Goal: Transaction & Acquisition: Obtain resource

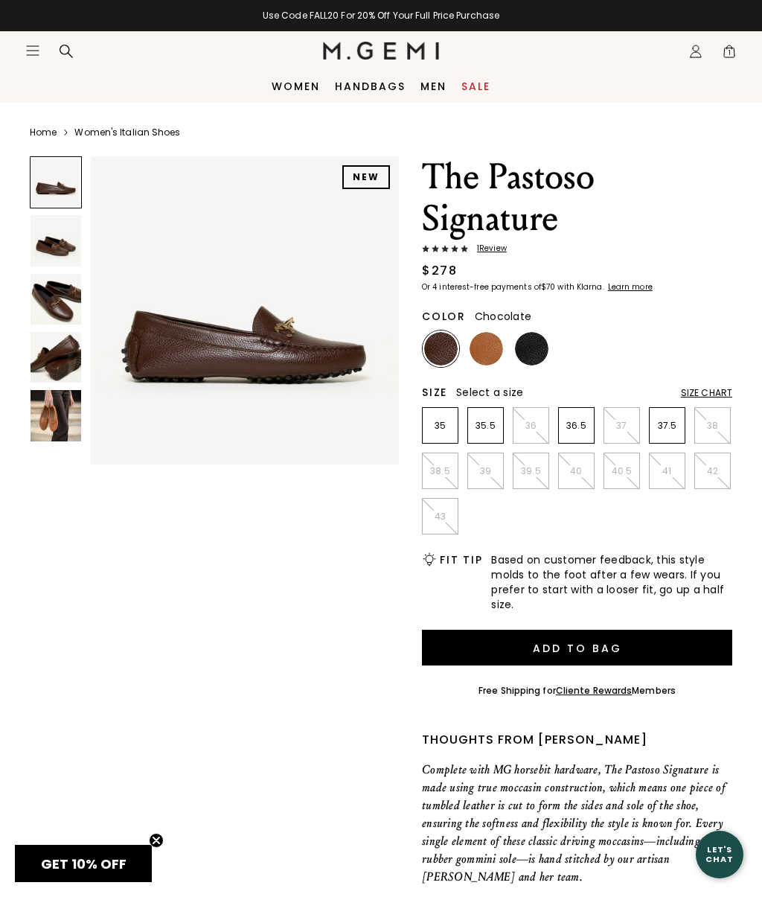
click at [736, 54] on span "1" at bounding box center [729, 54] width 15 height 15
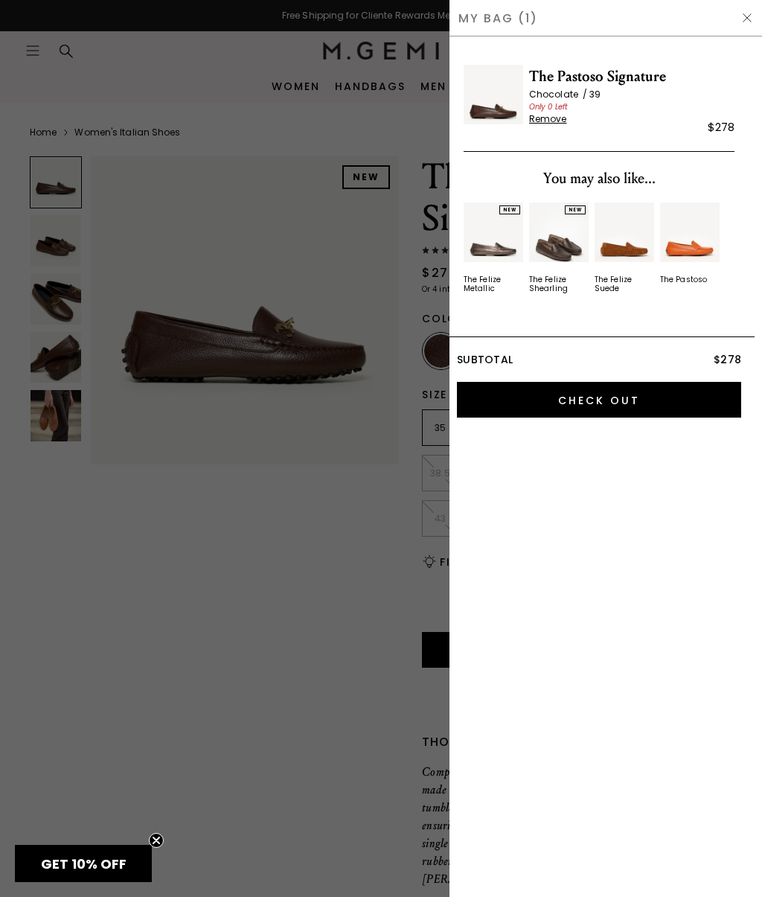
click at [554, 120] on span "Remove" at bounding box center [548, 119] width 38 height 12
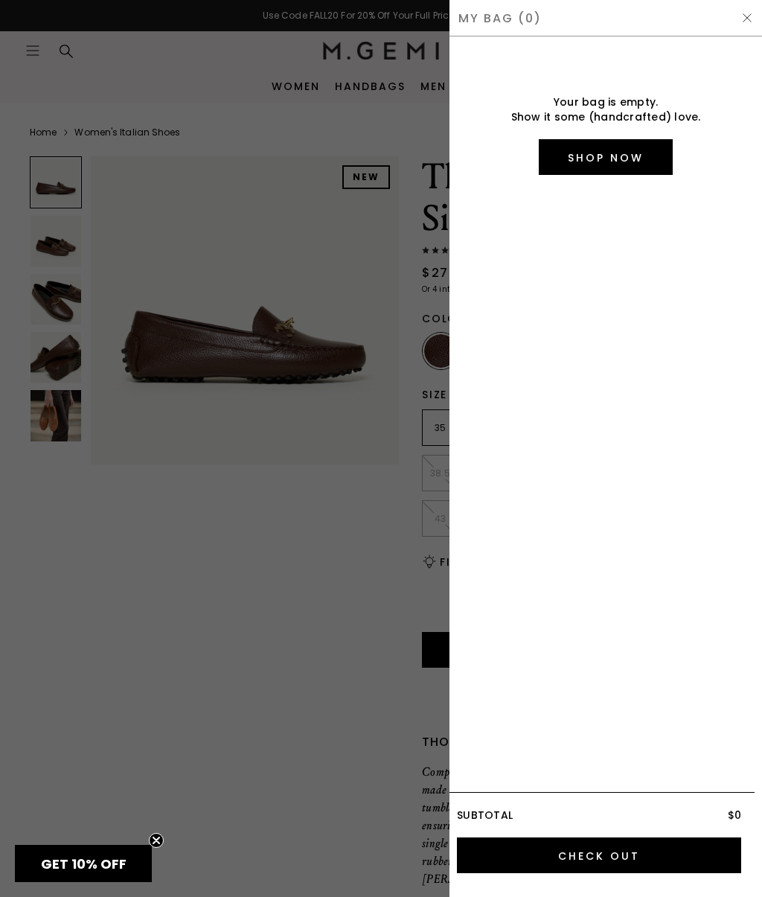
click at [753, 23] on img at bounding box center [748, 18] width 12 height 12
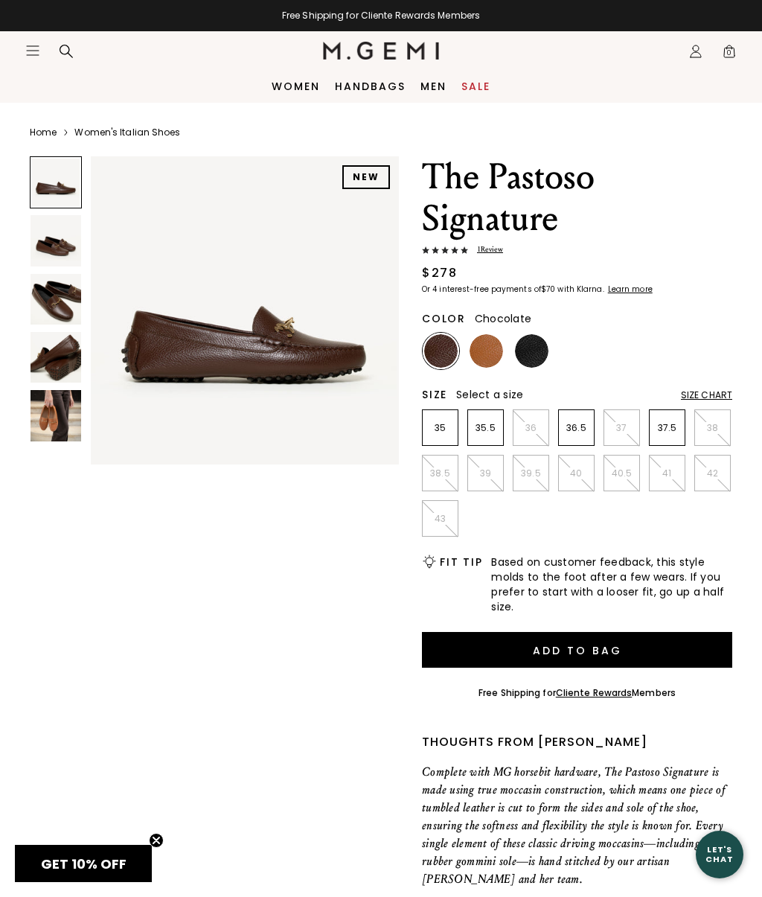
click at [711, 398] on div "Size Chart" at bounding box center [706, 395] width 51 height 12
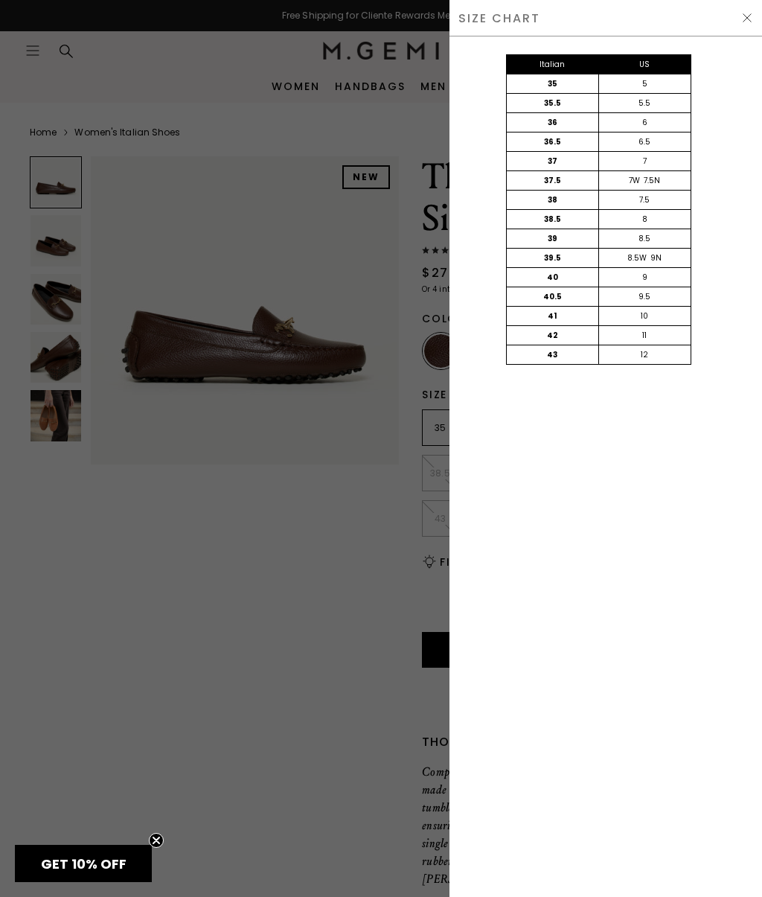
click at [374, 548] on div at bounding box center [381, 448] width 762 height 897
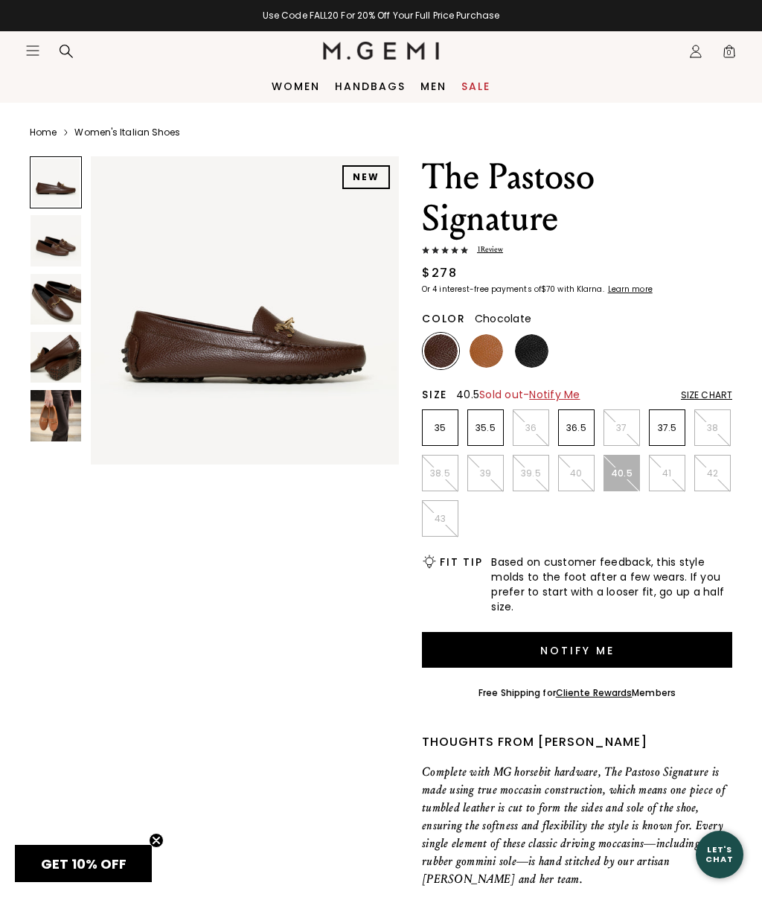
click at [583, 477] on p "40" at bounding box center [576, 474] width 35 height 12
click at [567, 393] on span "Notify Me" at bounding box center [546, 394] width 51 height 15
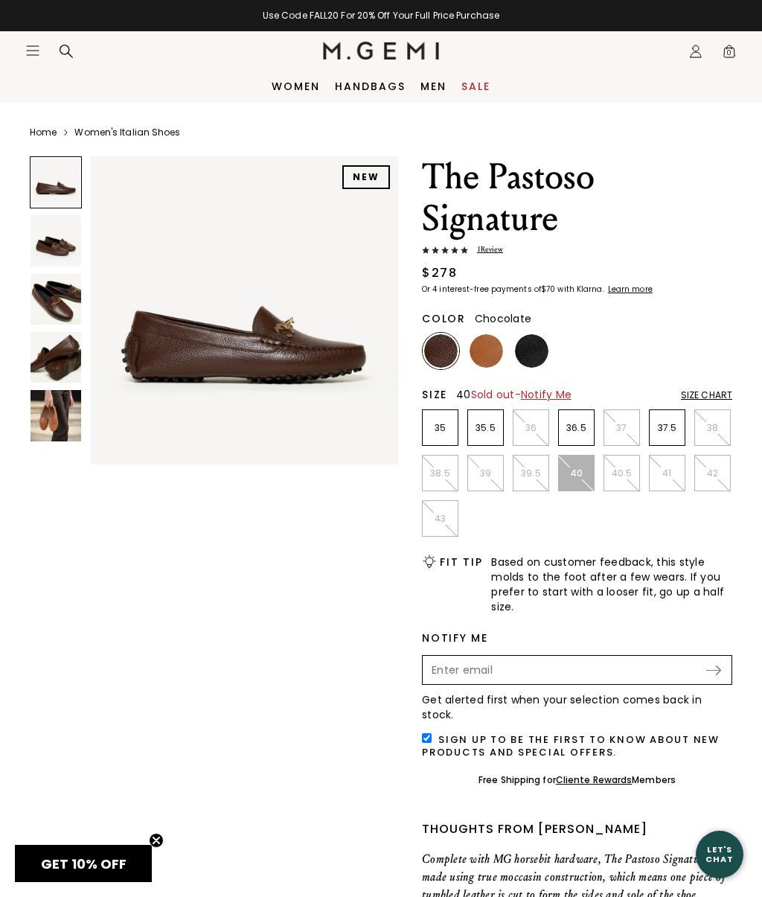
click at [468, 682] on input "Enter your email address to be notified when your selection is back in stock" at bounding box center [564, 669] width 281 height 25
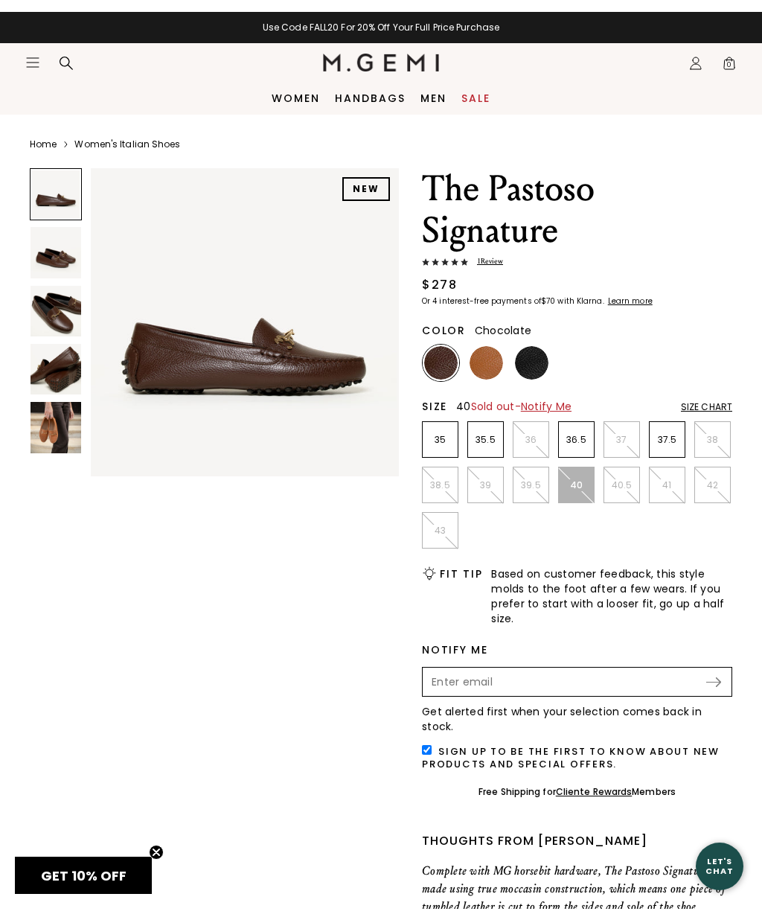
scroll to position [78, 0]
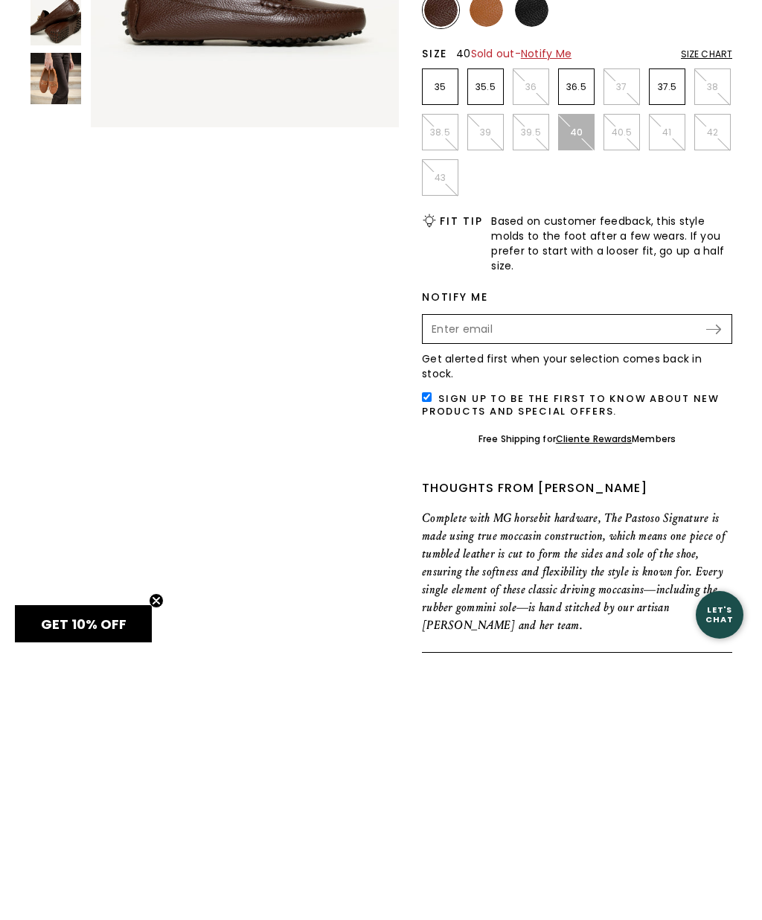
type input "[EMAIL_ADDRESS][DOMAIN_NAME]"
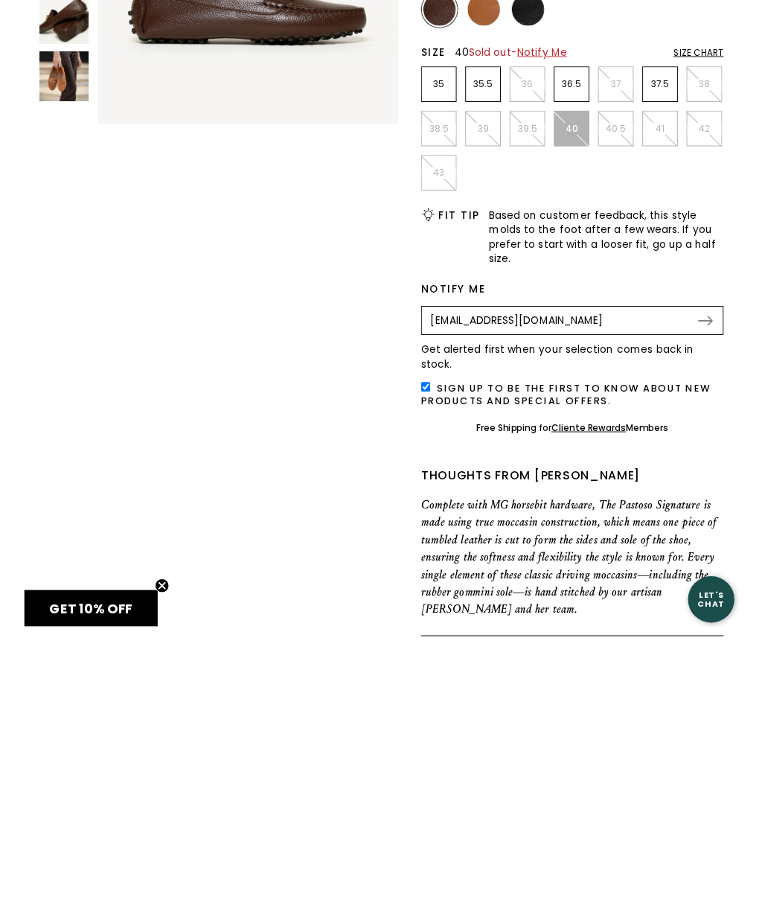
scroll to position [342, 0]
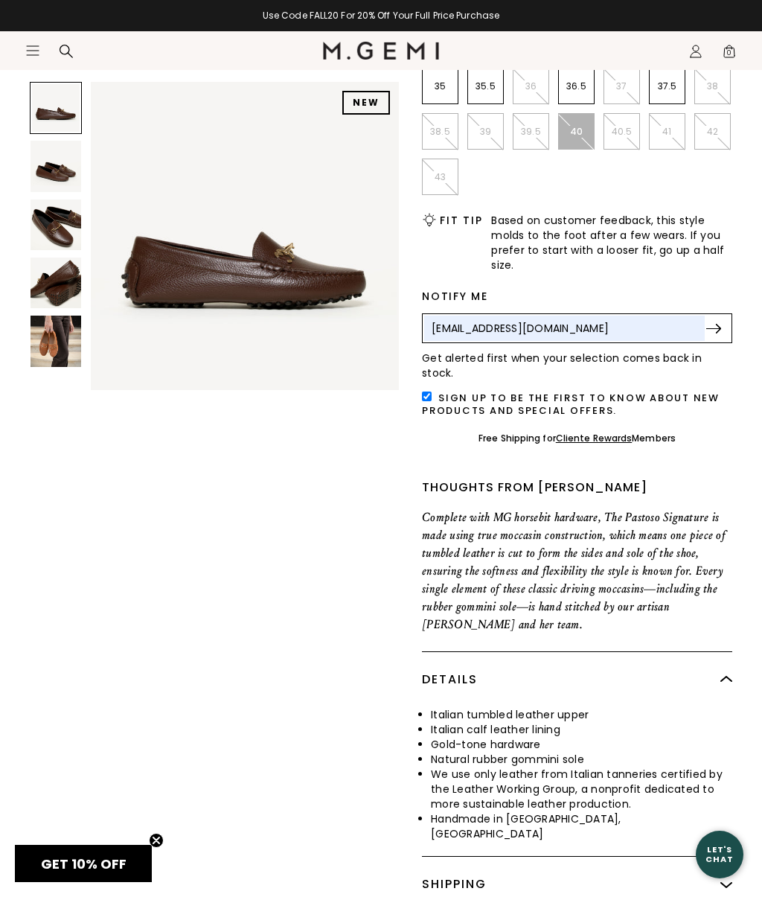
click at [709, 331] on img at bounding box center [714, 329] width 15 height 10
